Goal: Task Accomplishment & Management: Use online tool/utility

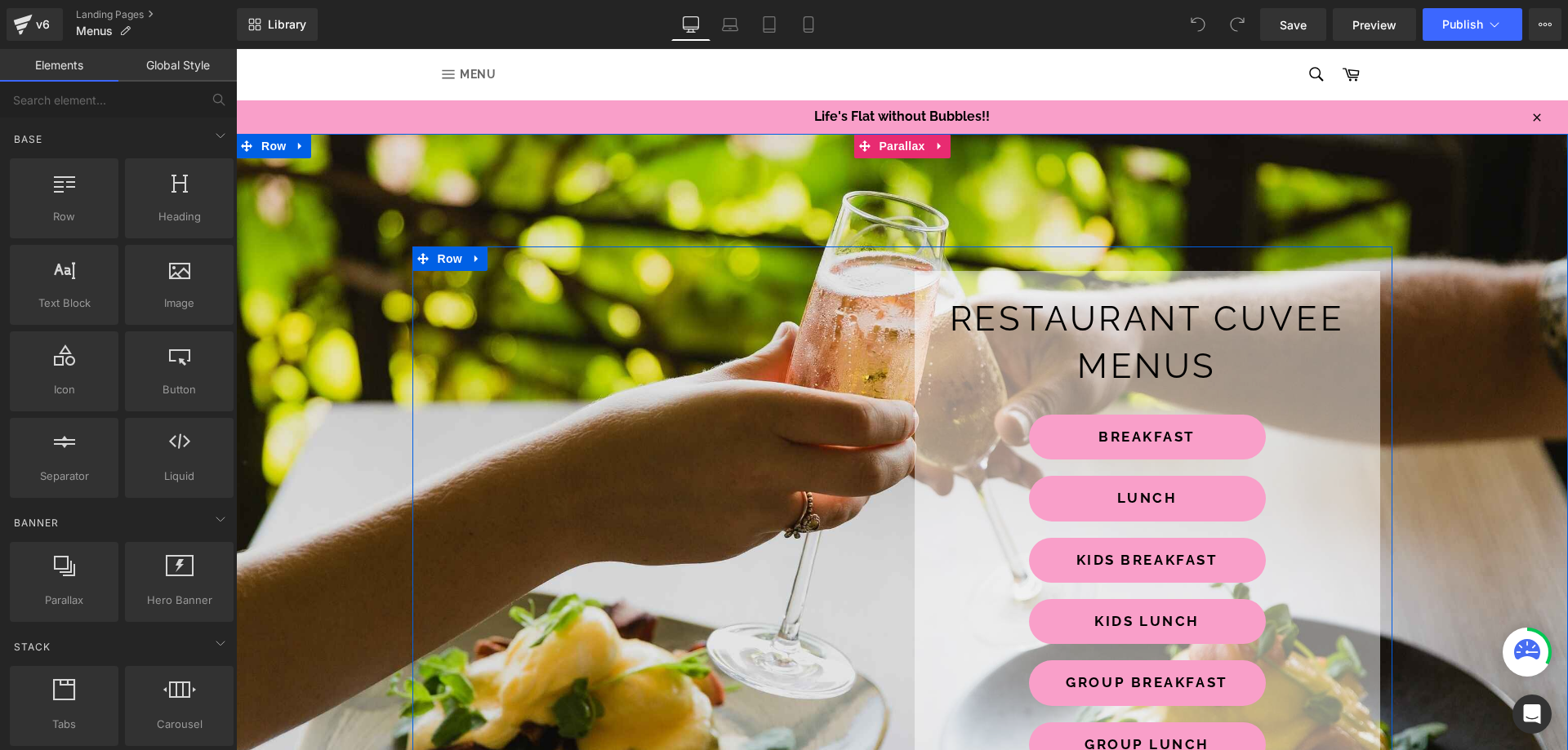
scroll to position [245, 0]
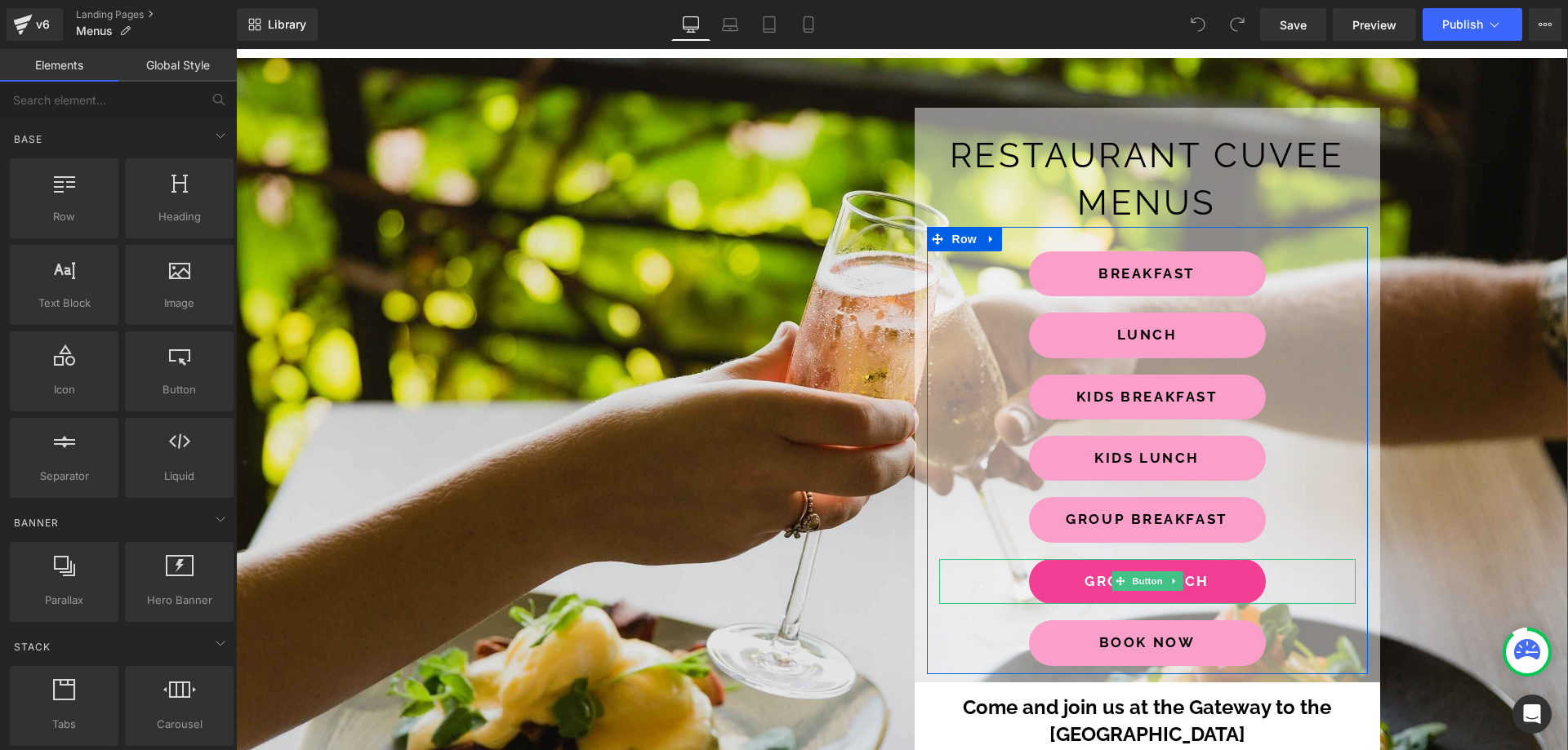
click at [1103, 577] on span "GROUP LUNCH" at bounding box center [1146, 581] width 125 height 19
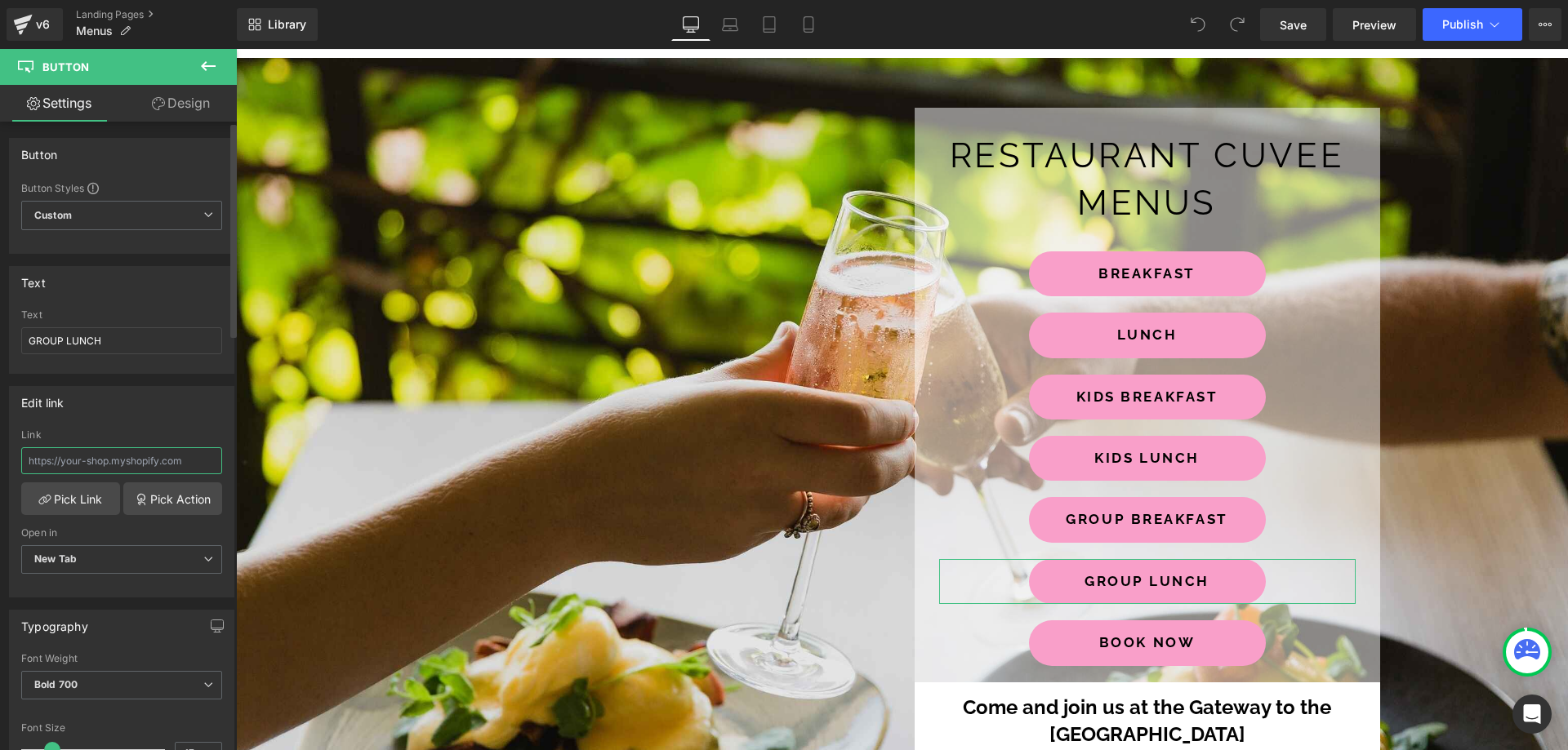
click at [88, 471] on input "text" at bounding box center [121, 461] width 201 height 27
type input "[URL][DOMAIN_NAME]"
click at [1290, 19] on span "Save" at bounding box center [1293, 24] width 27 height 17
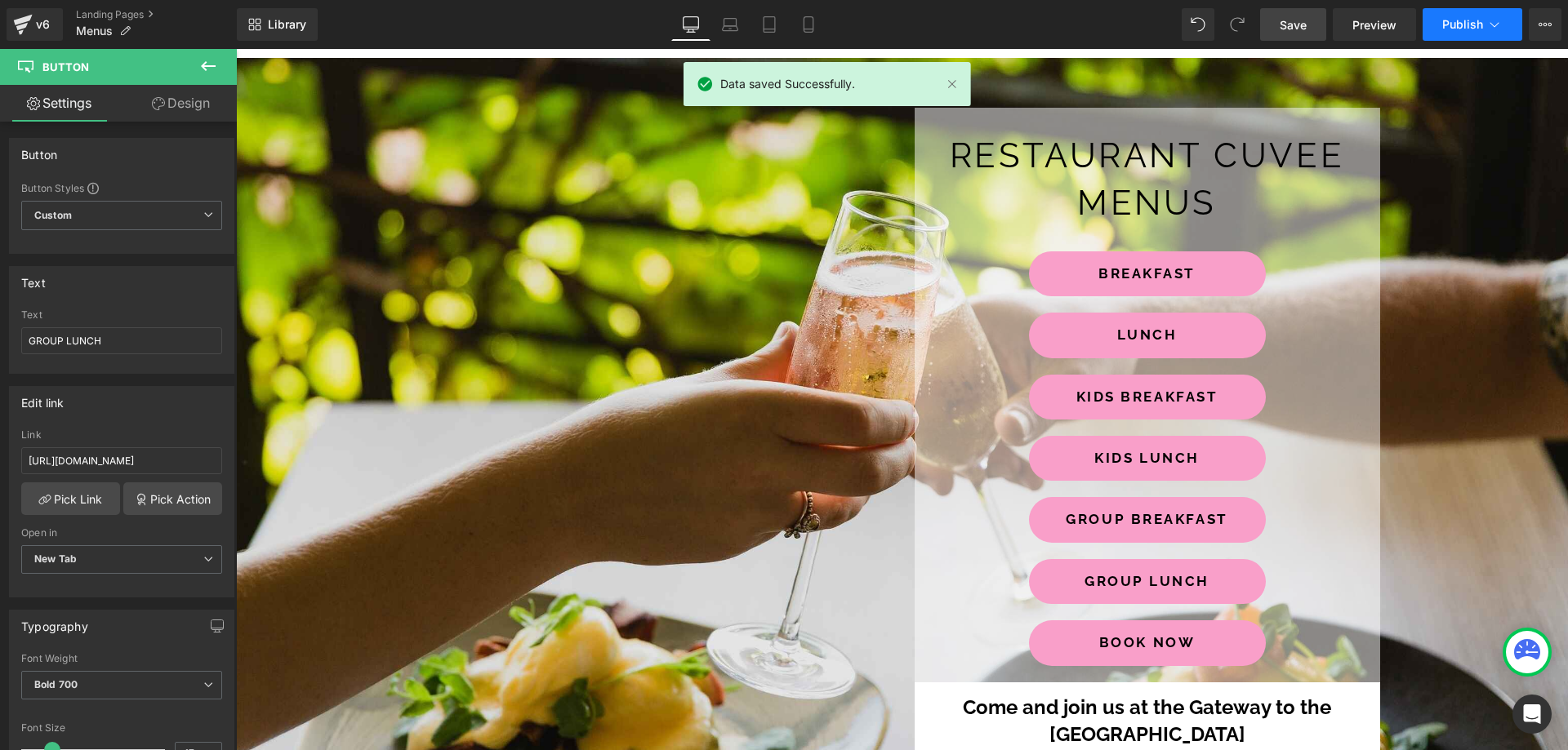
click at [1455, 27] on span "Publish" at bounding box center [1463, 24] width 41 height 13
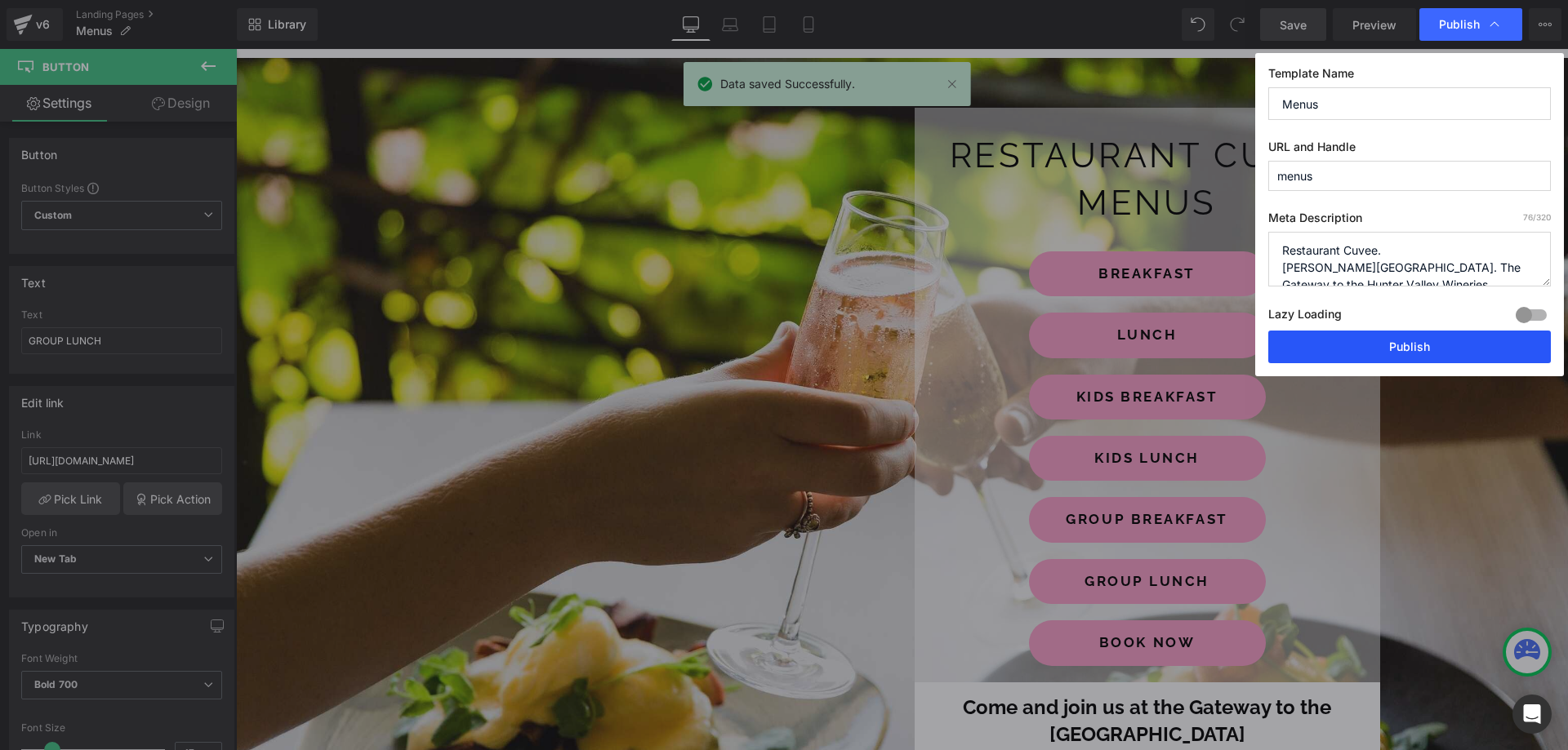
drag, startPoint x: 1328, startPoint y: 339, endPoint x: 1093, endPoint y: 290, distance: 240.1
click at [1328, 339] on button "Publish" at bounding box center [1409, 347] width 282 height 33
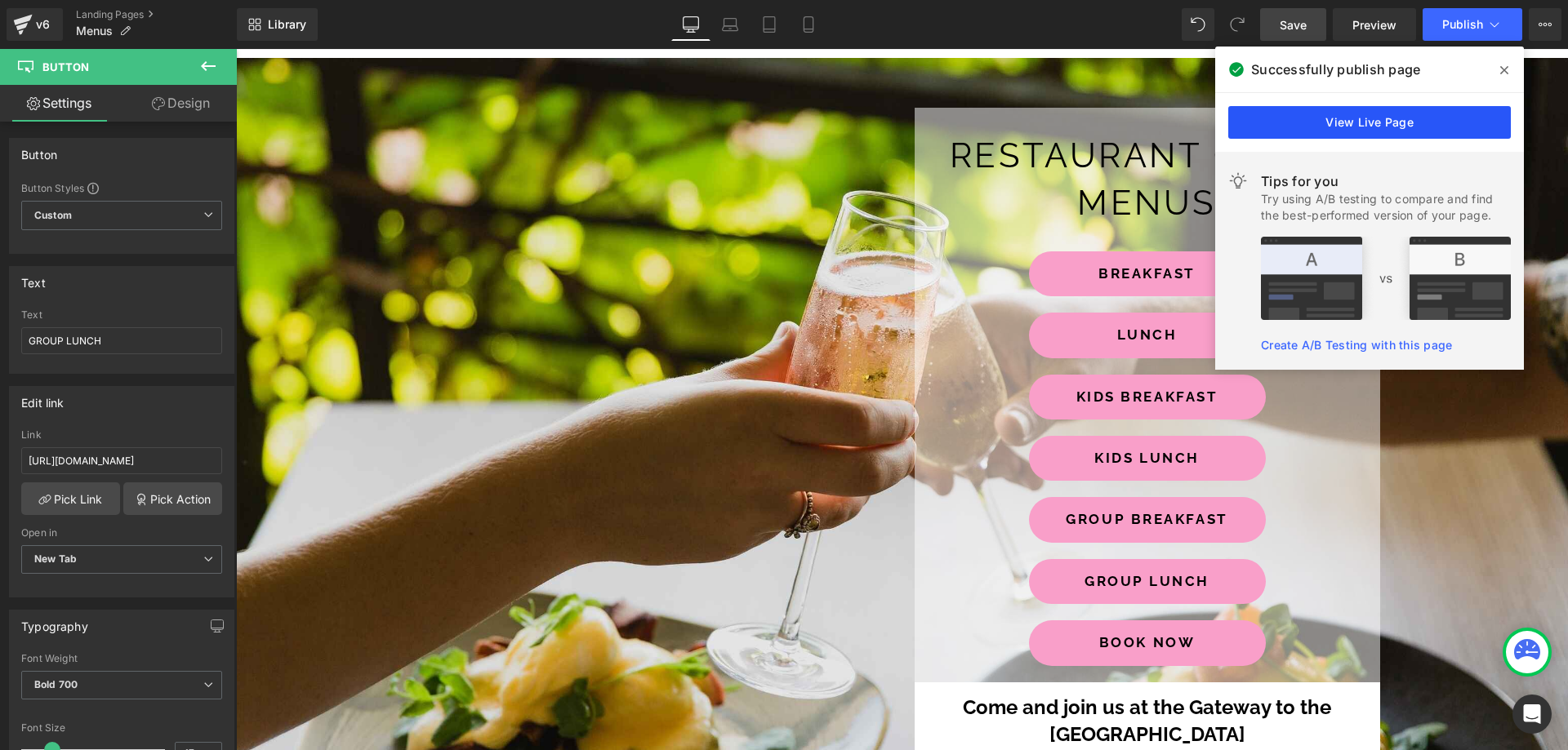
click at [1410, 111] on link "View Live Page" at bounding box center [1369, 122] width 282 height 33
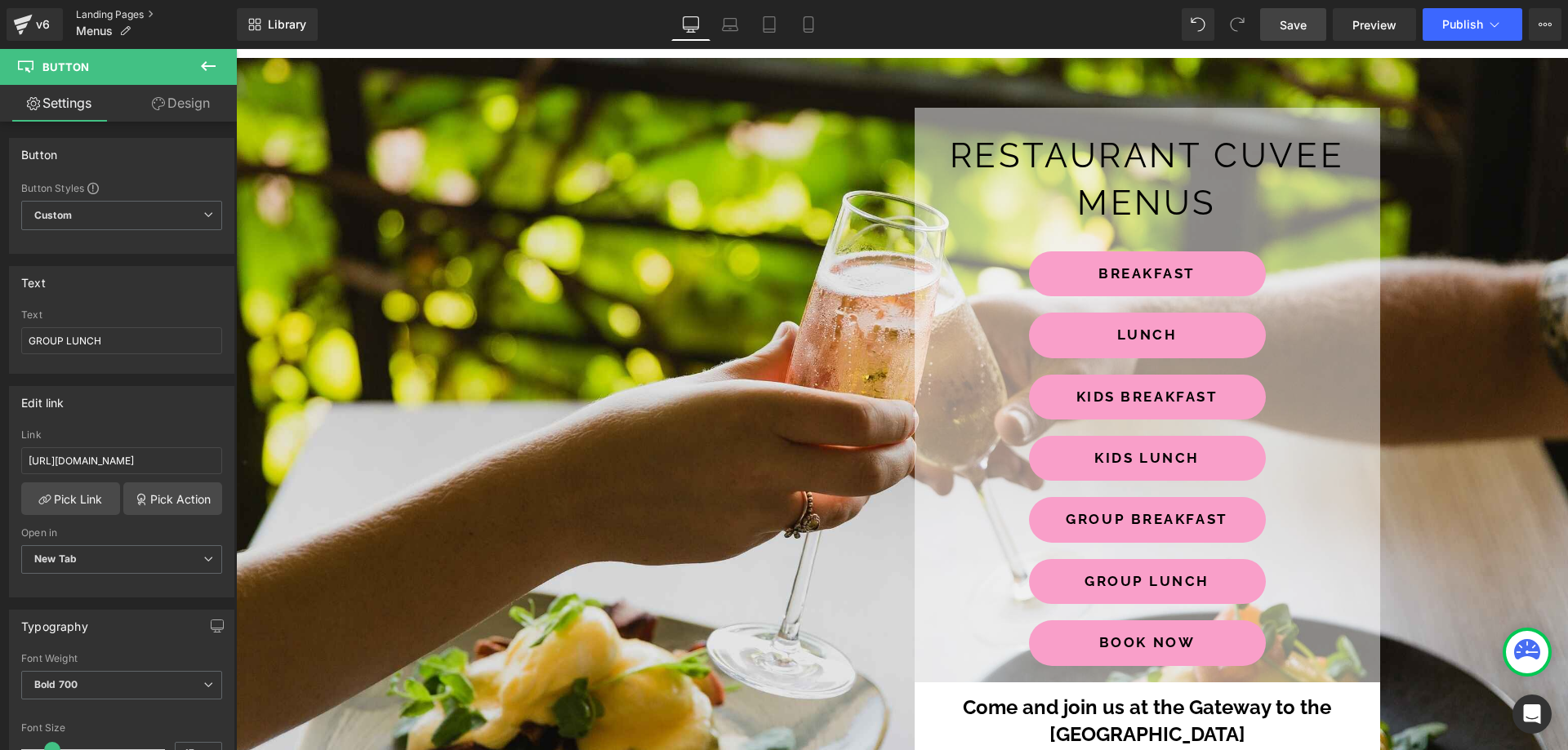
click at [136, 12] on link "Landing Pages" at bounding box center [157, 14] width 161 height 13
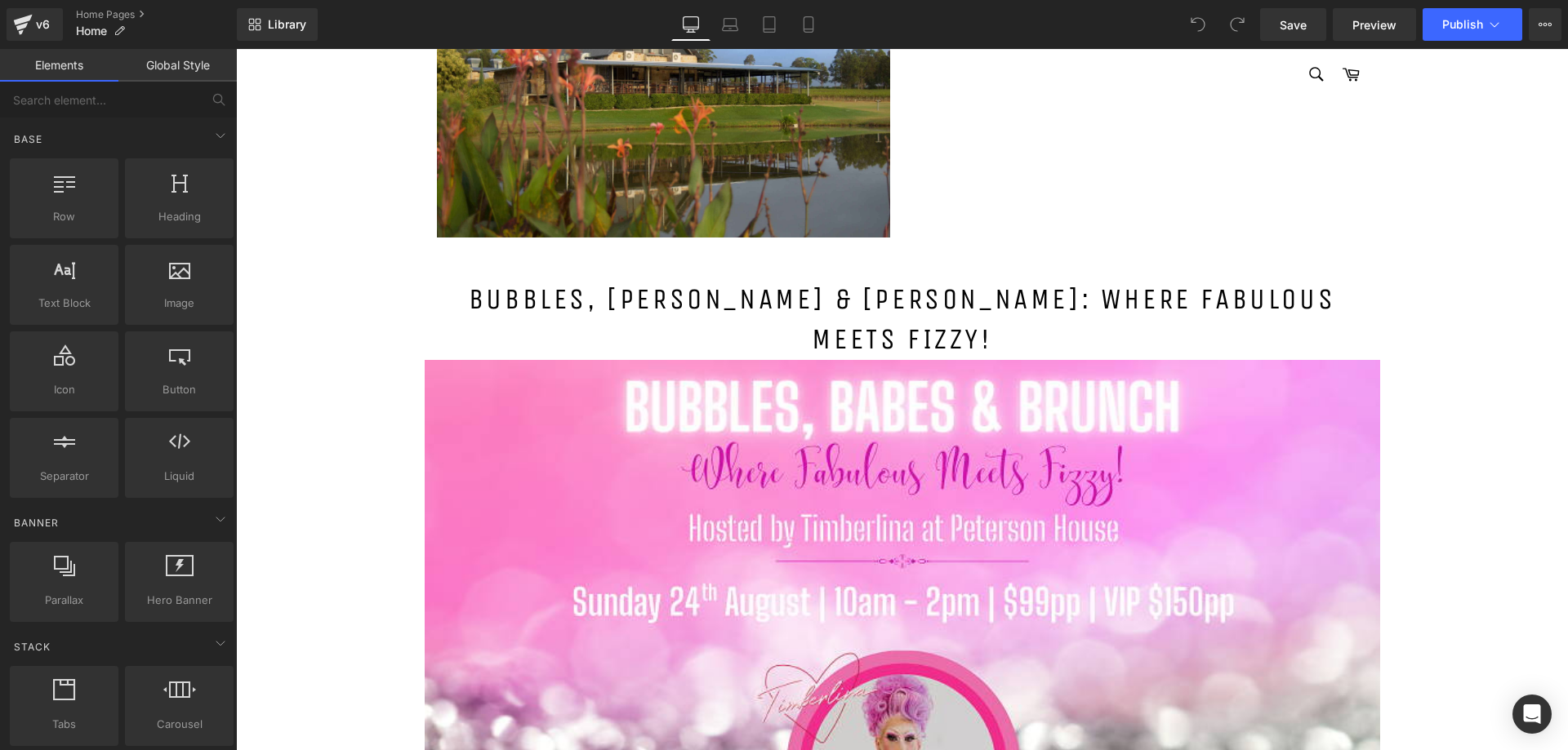
scroll to position [1388, 0]
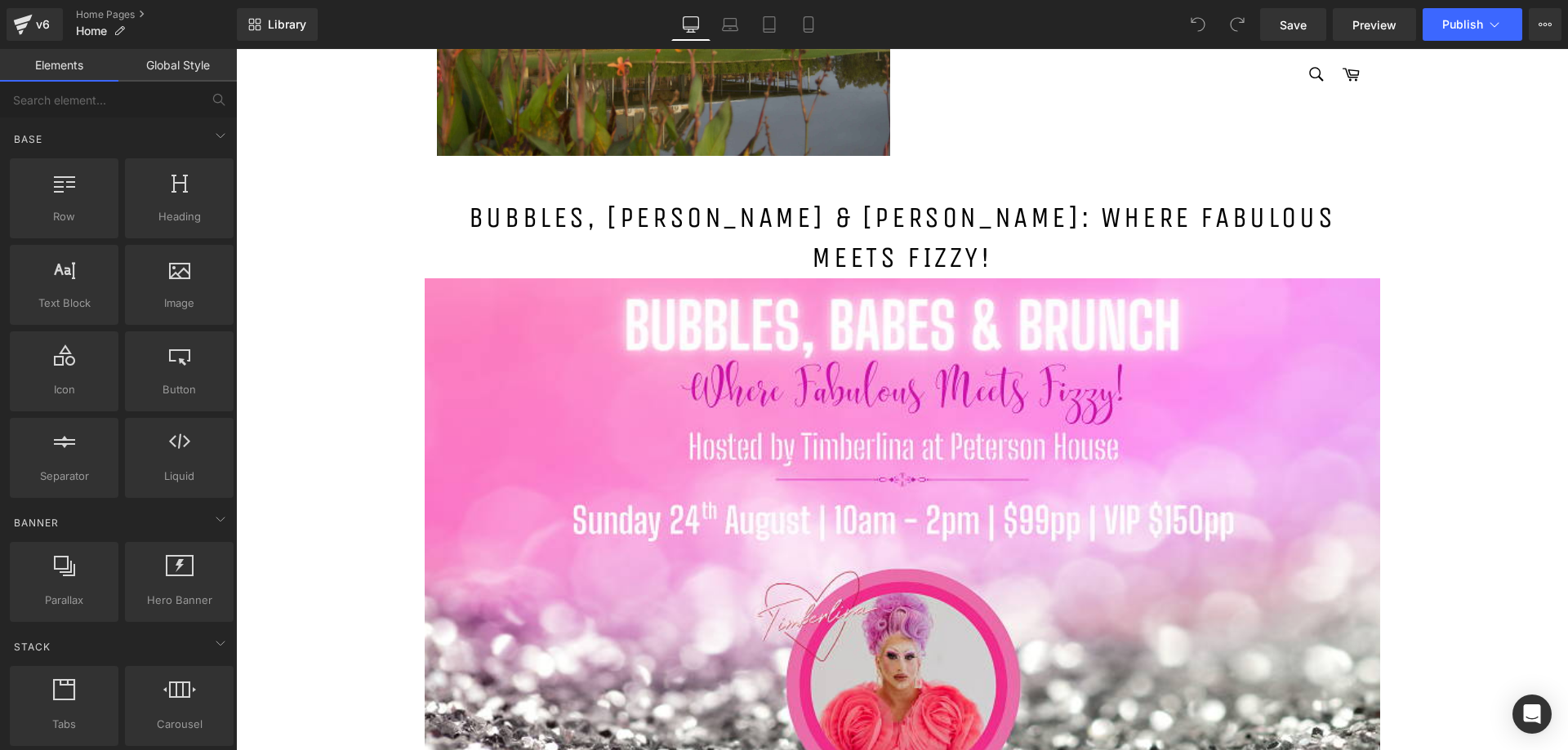
click at [457, 279] on img at bounding box center [903, 547] width 956 height 538
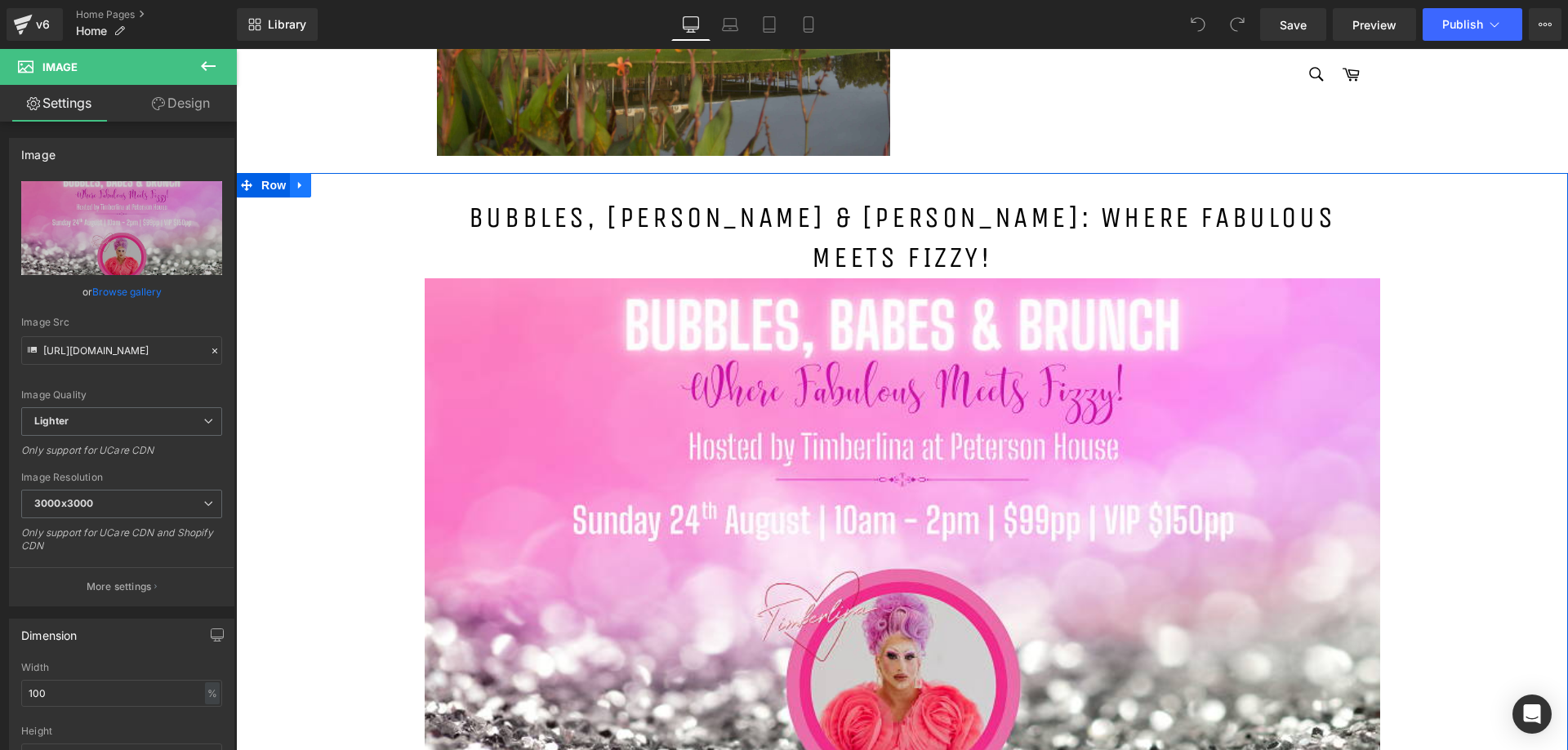
click at [296, 179] on icon at bounding box center [300, 185] width 12 height 12
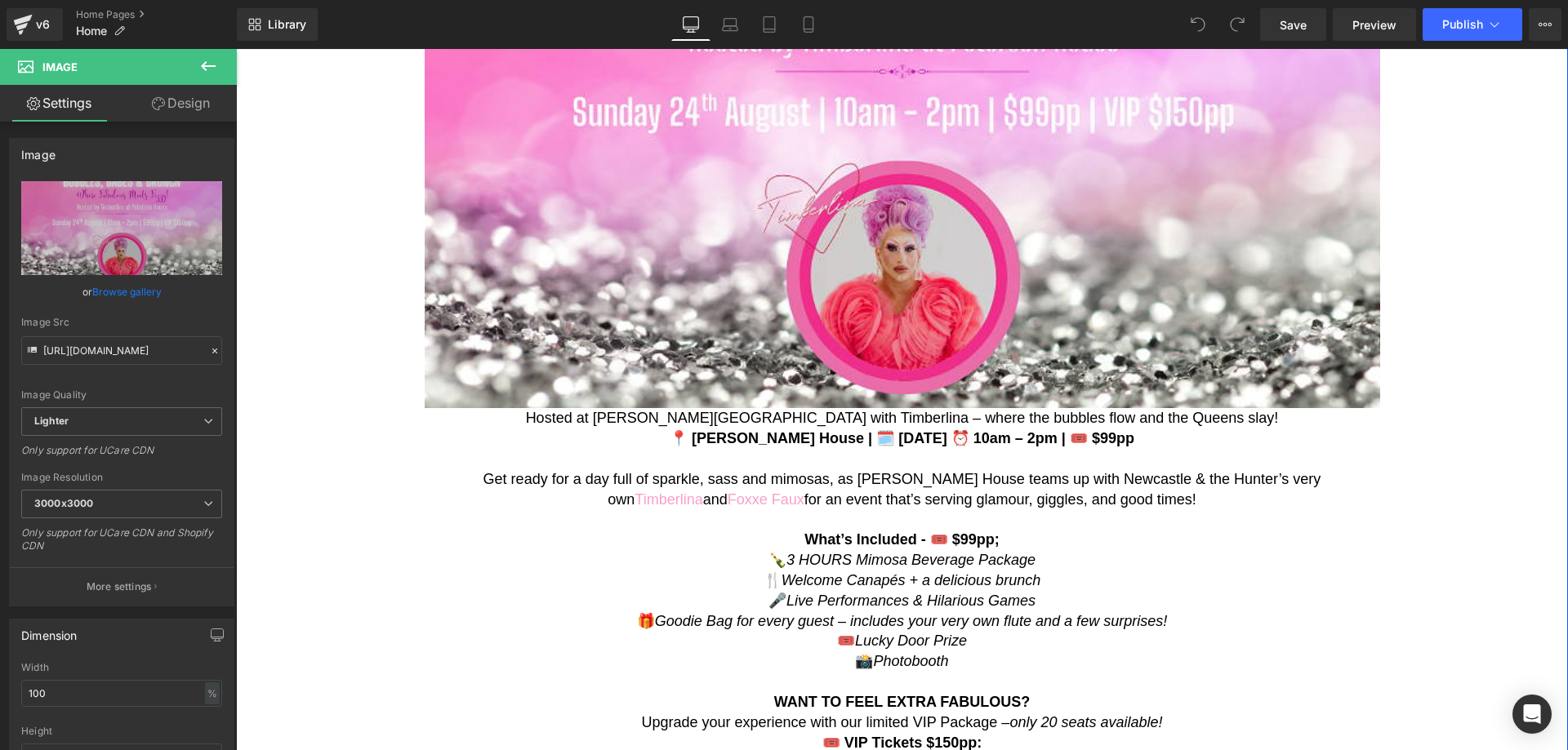
scroll to position [1305, 0]
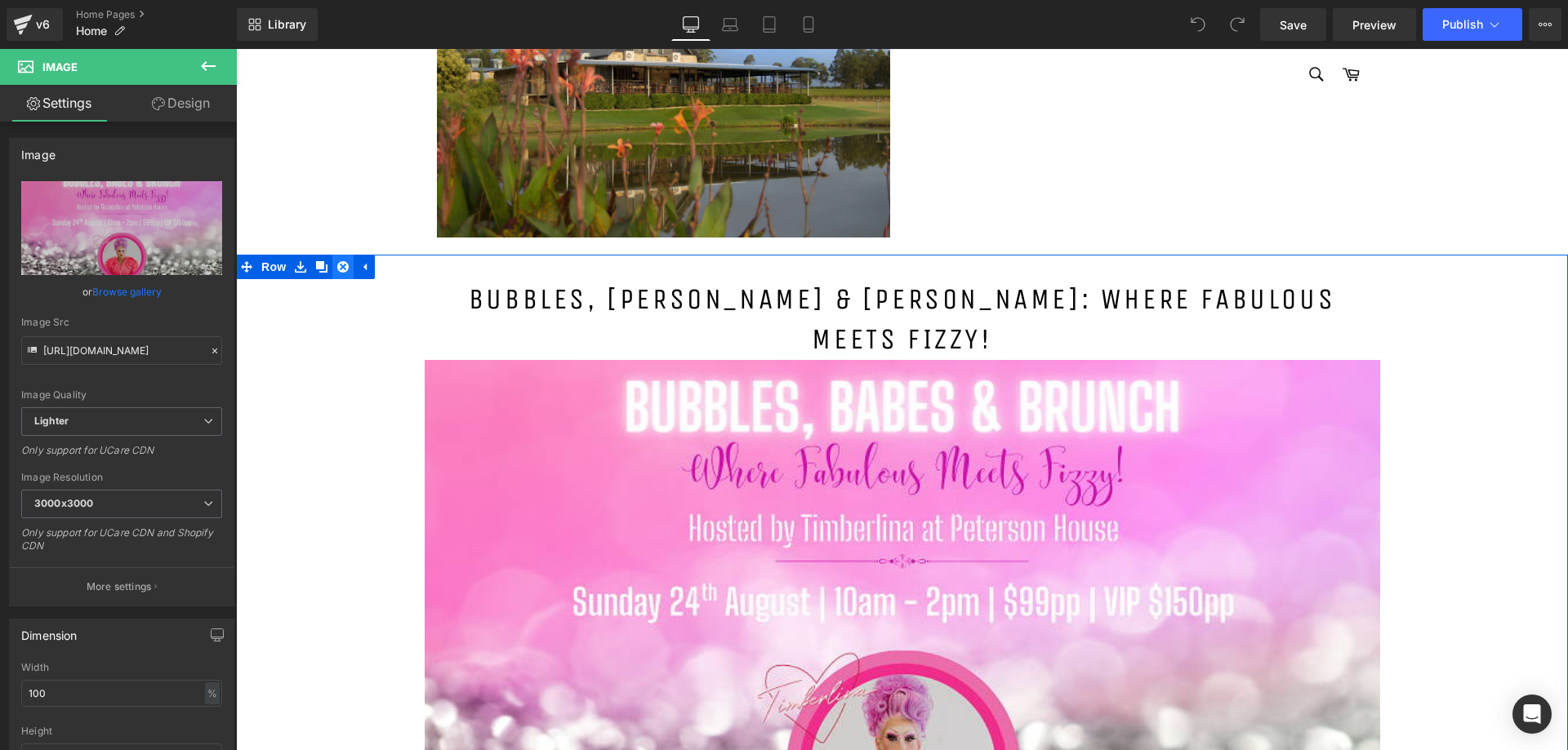
click at [340, 261] on icon at bounding box center [342, 266] width 12 height 11
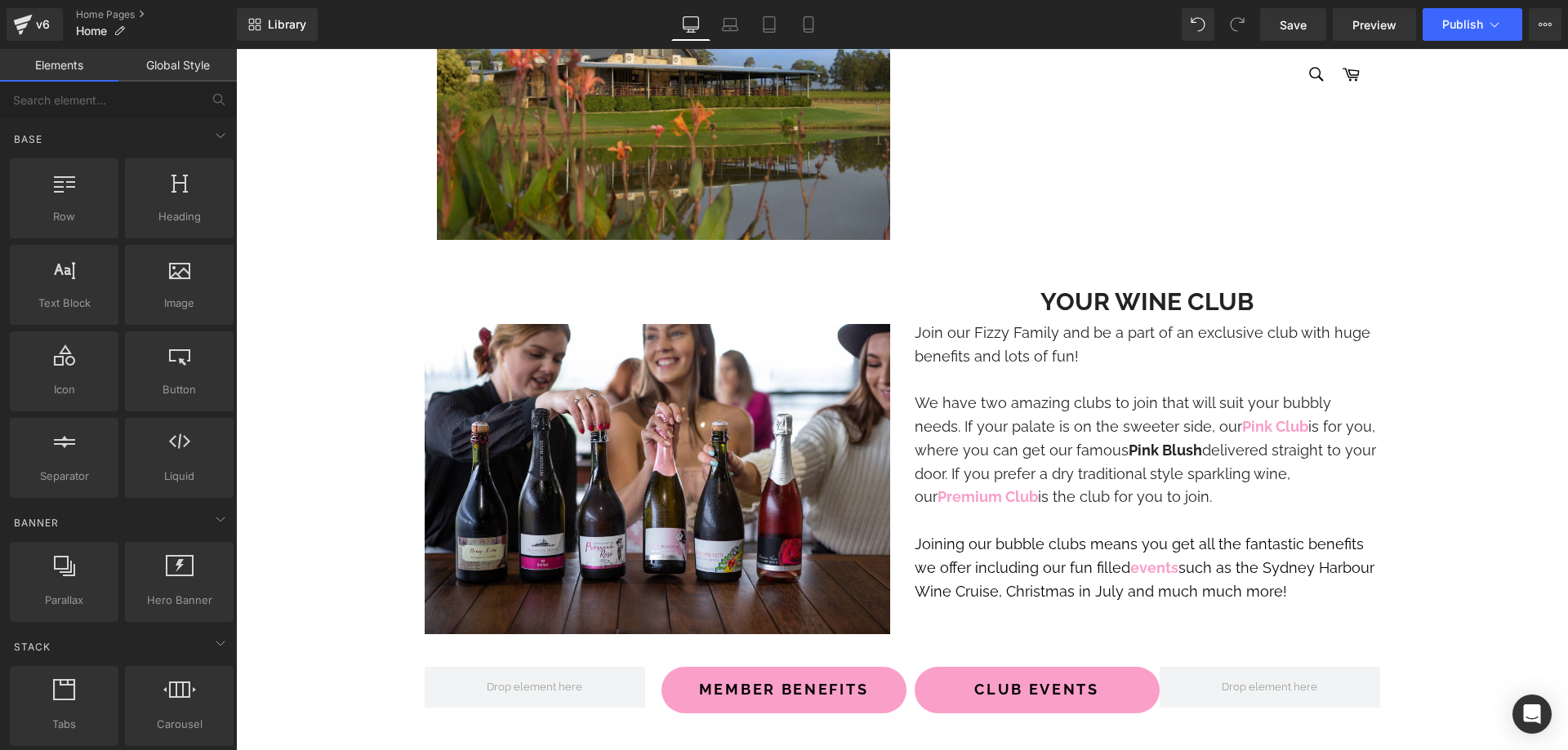
scroll to position [1308, 0]
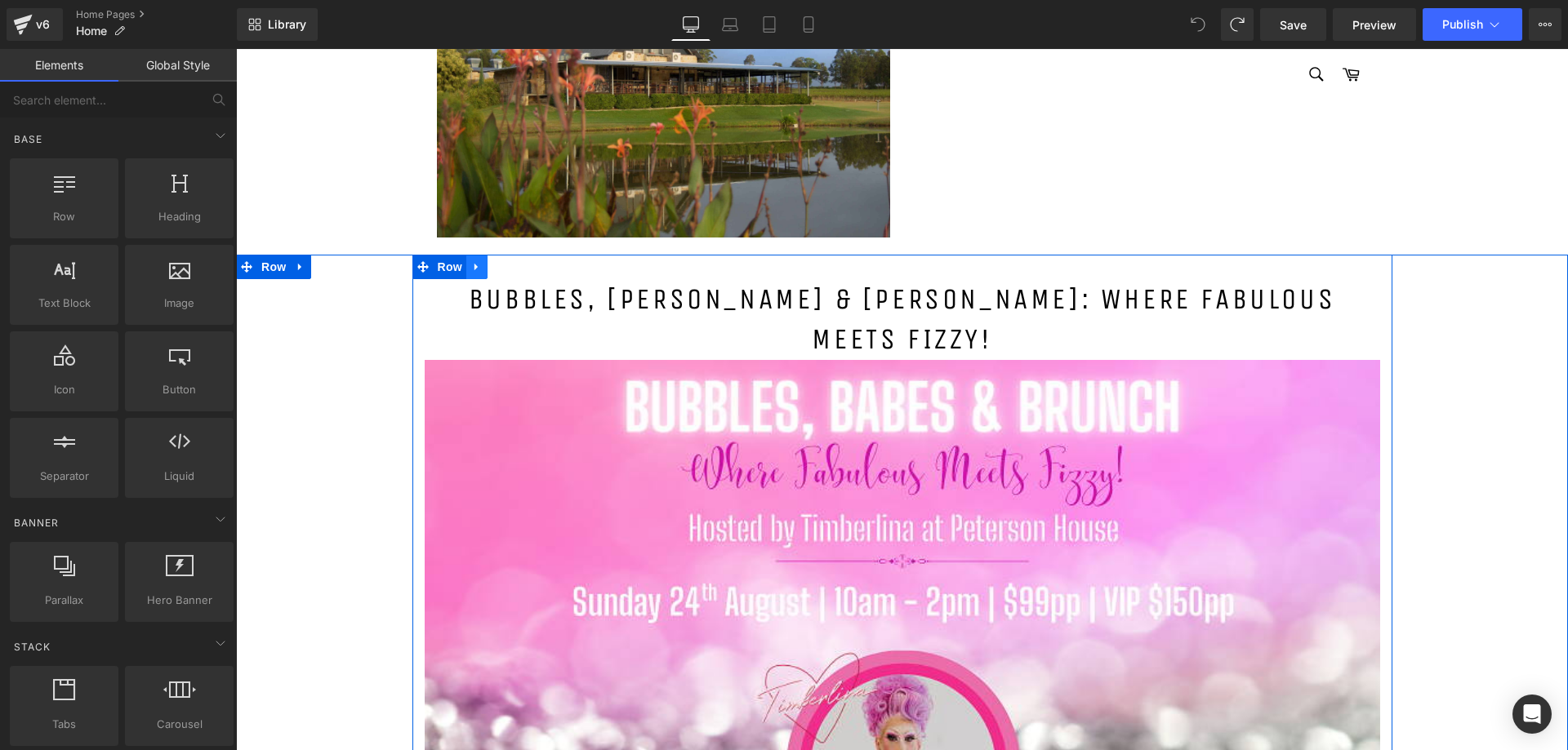
click at [469, 255] on link at bounding box center [477, 267] width 21 height 25
click at [514, 260] on icon at bounding box center [519, 266] width 12 height 12
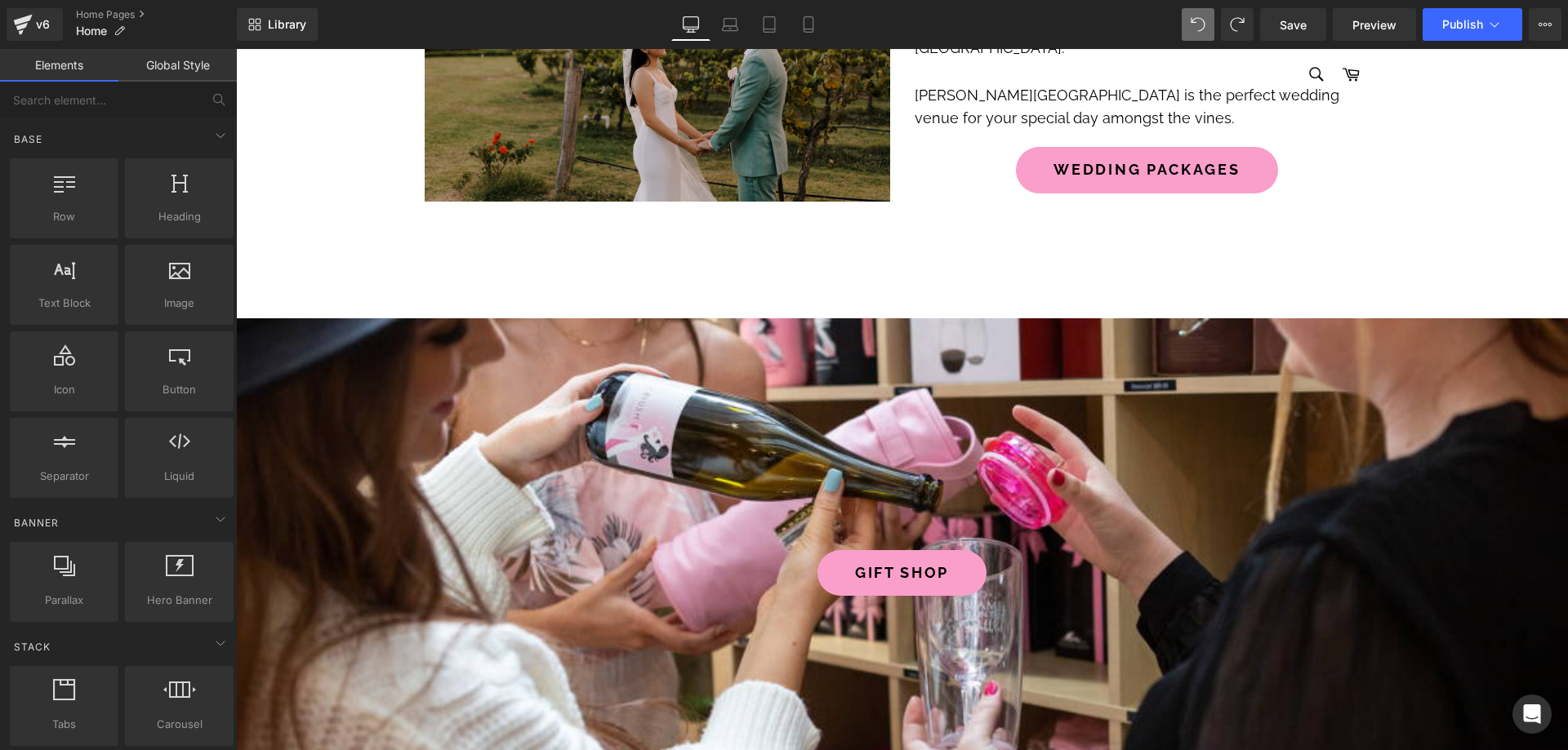
scroll to position [4736, 0]
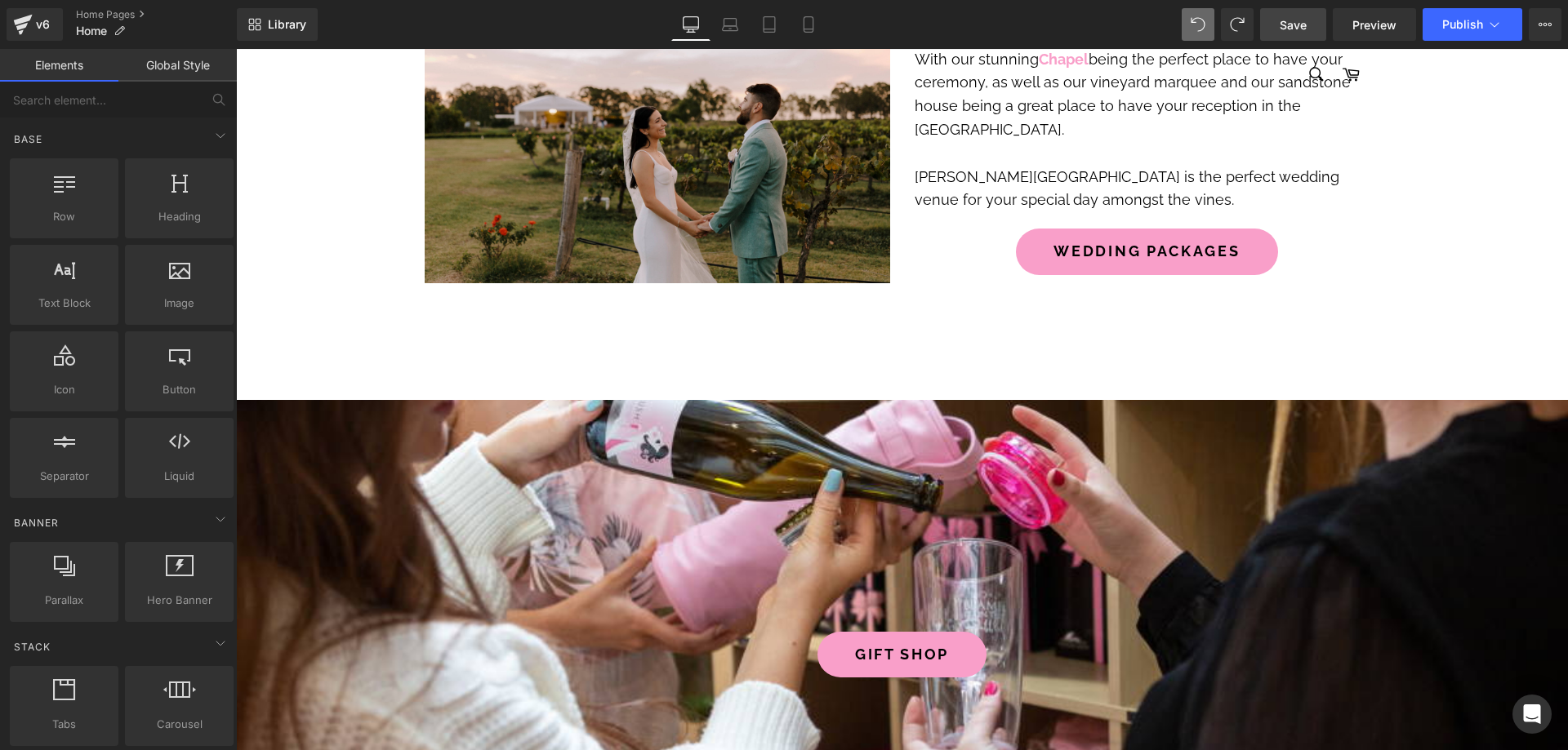
click at [1301, 27] on span "Save" at bounding box center [1293, 24] width 27 height 17
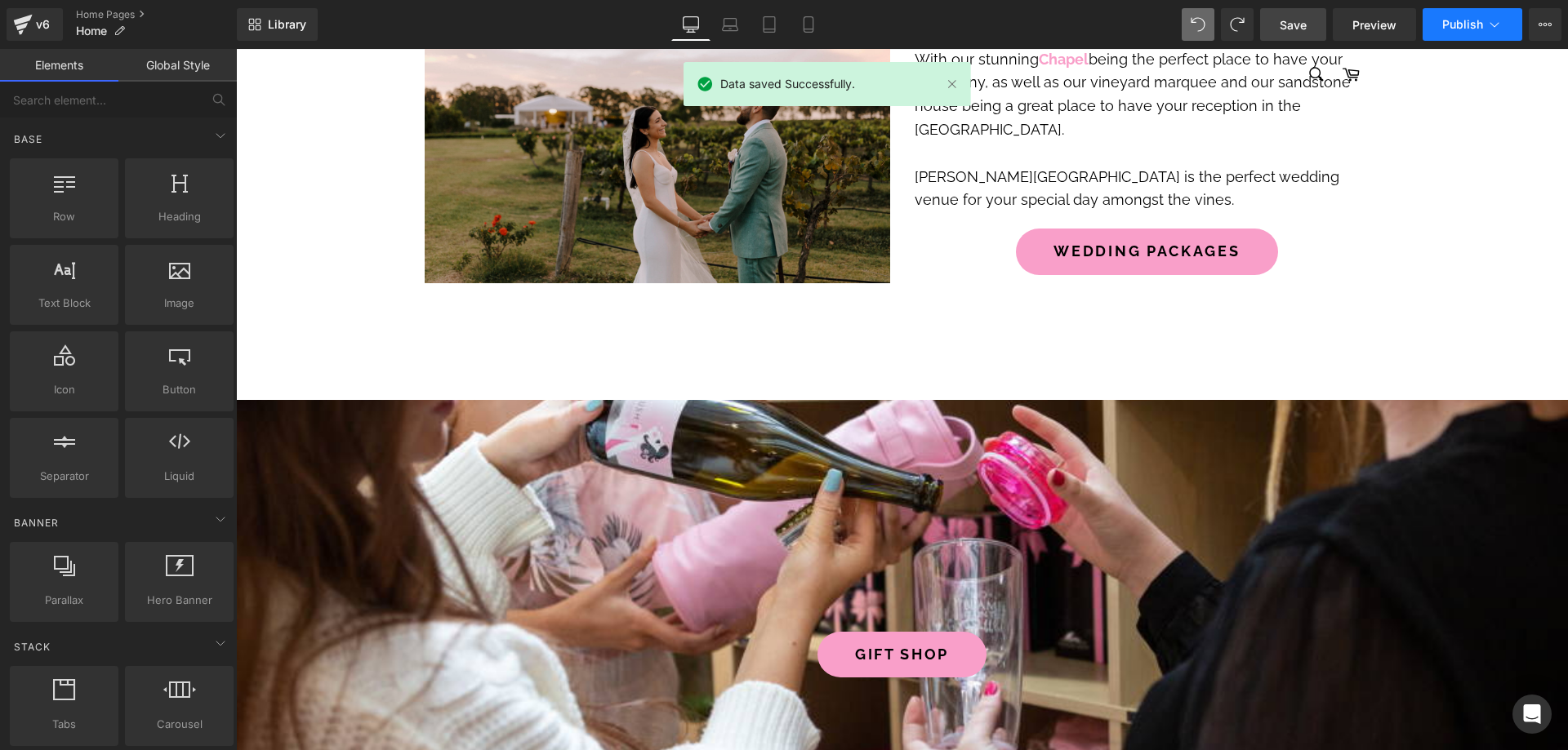
click at [1449, 24] on span "Publish" at bounding box center [1463, 24] width 41 height 13
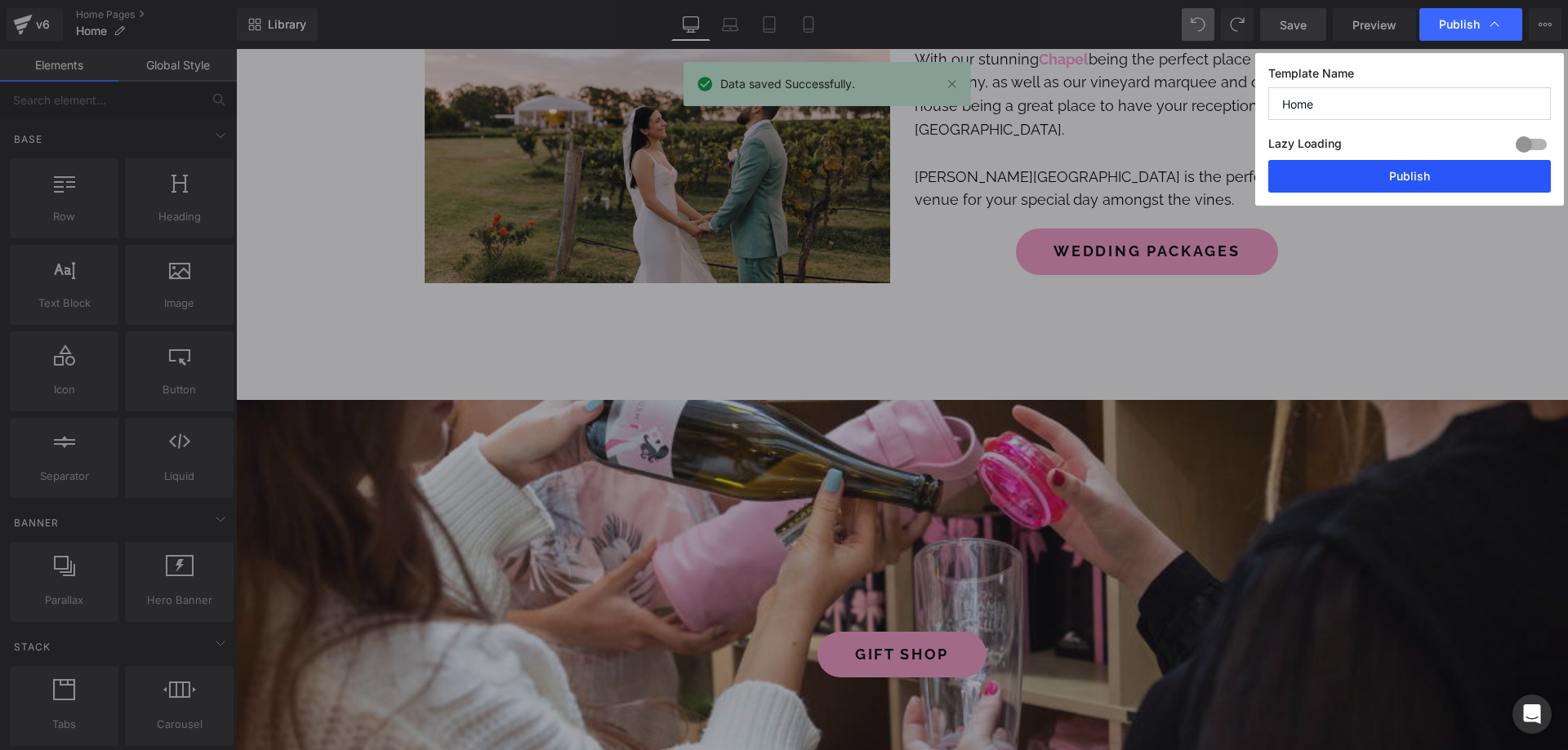
click at [1362, 183] on button "Publish" at bounding box center [1409, 176] width 282 height 33
